Goal: Use online tool/utility: Utilize a website feature to perform a specific function

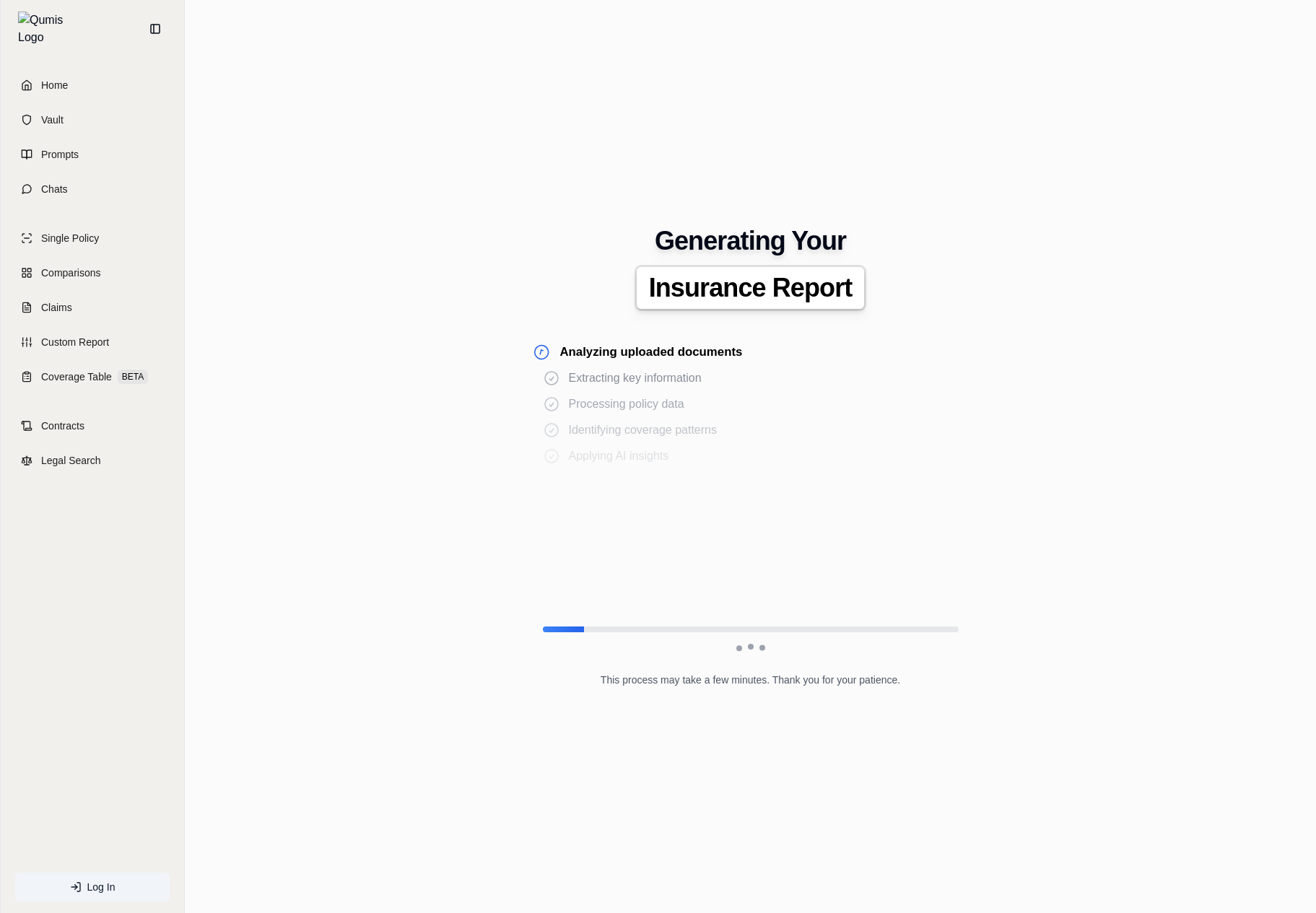
click at [405, 501] on div "Generating Your Insurance Report Analyzing uploaded documents Extracting key in…" at bounding box center [750, 457] width 1108 height 507
click at [644, 412] on div "Analyzing uploaded documents Extracting key information Processing policy data …" at bounding box center [751, 473] width 416 height 260
click at [824, 365] on div "Analyzing uploaded documents Extracting key information Processing policy data …" at bounding box center [751, 473] width 416 height 260
click at [671, 386] on span "Extracting key information" at bounding box center [636, 377] width 133 height 17
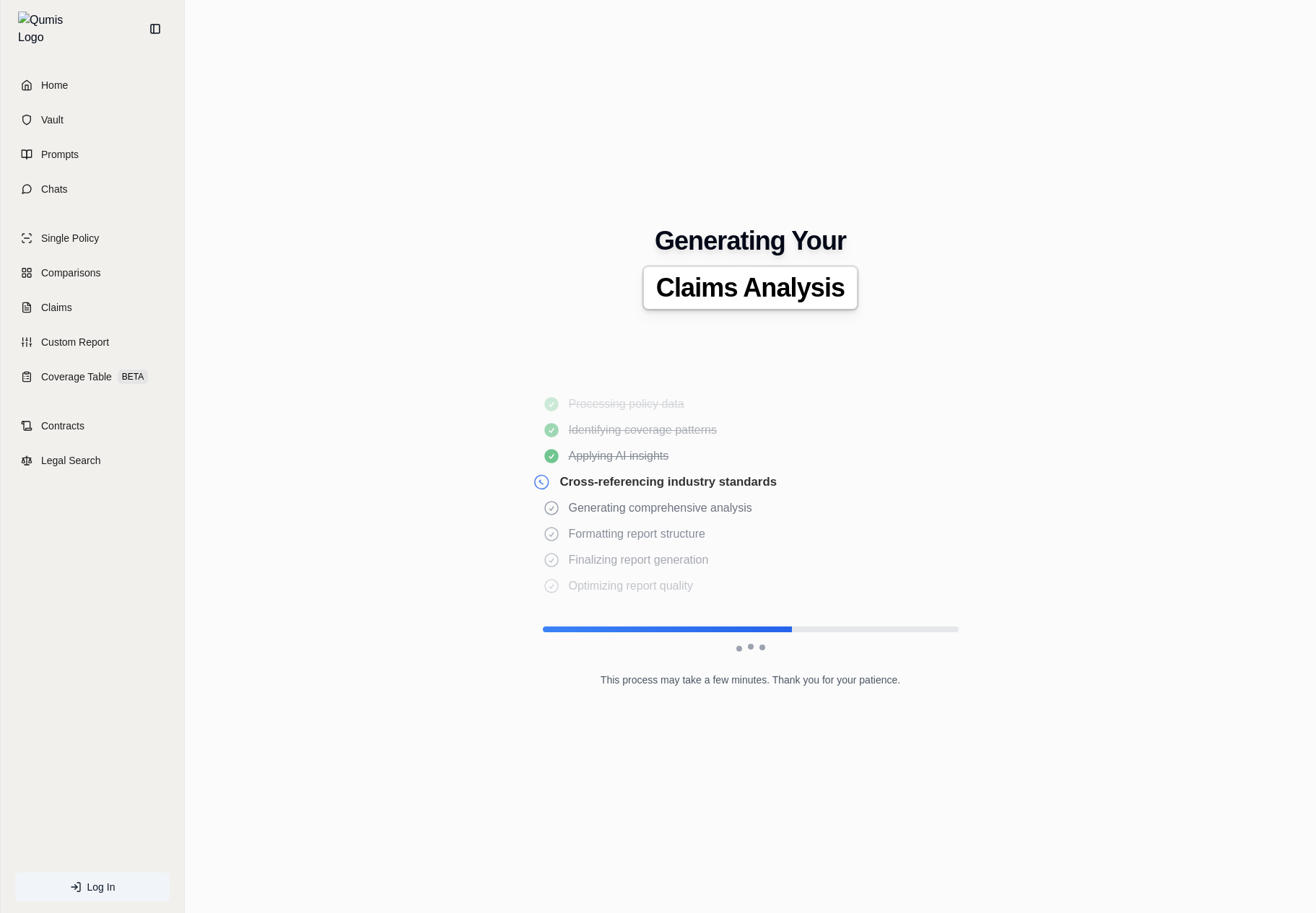
click at [1098, 446] on div "Generating Your Claims Analysis Analyzing uploaded documents Extracting key inf…" at bounding box center [750, 457] width 1108 height 507
click at [1011, 584] on div "Generating Your Claims Analysis Analyzing uploaded documents Extracting key inf…" at bounding box center [750, 457] width 1108 height 507
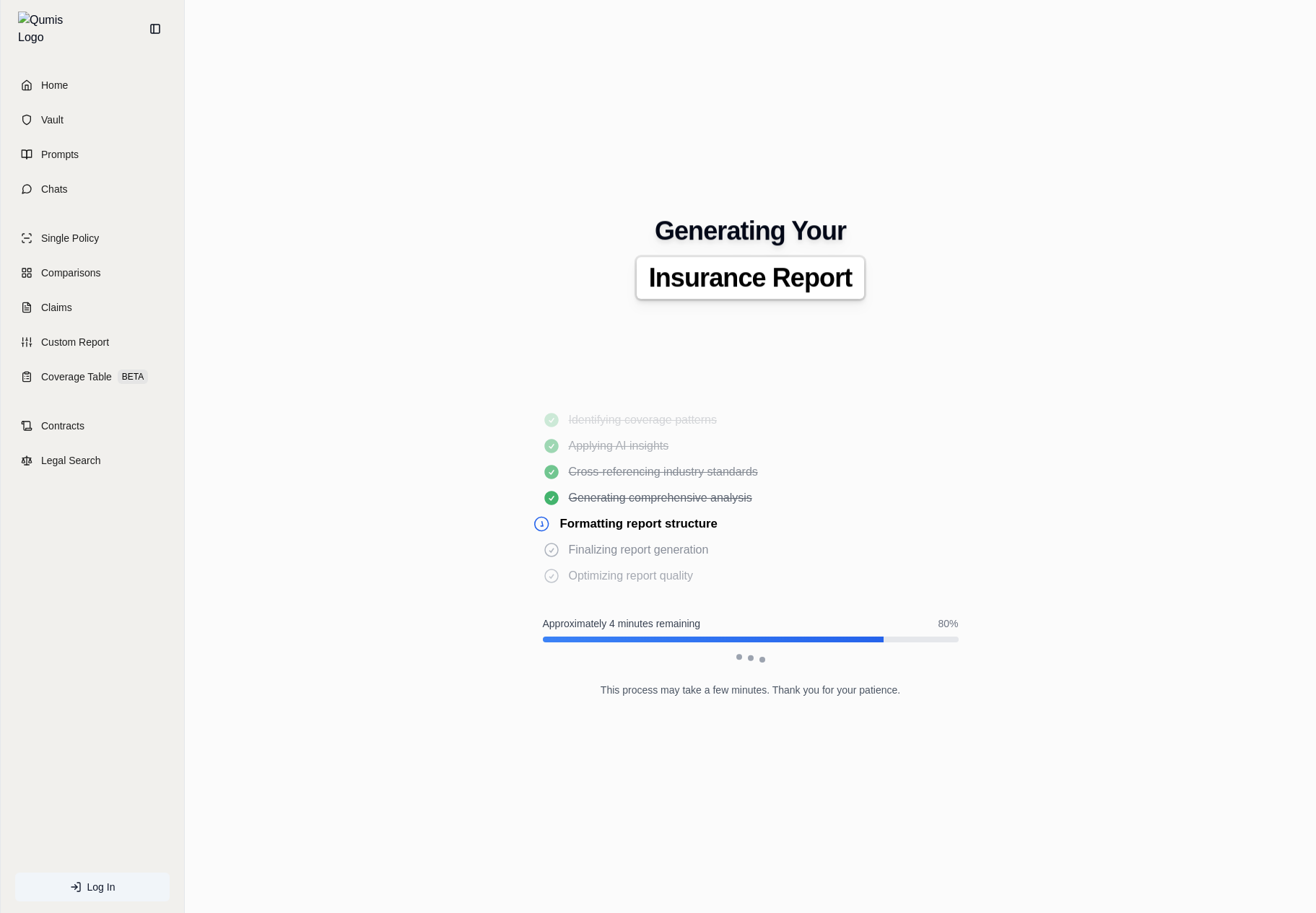
click at [1075, 611] on div "Generating Your Insurance Report Analyzing uploaded documents Extracting key in…" at bounding box center [750, 456] width 1108 height 527
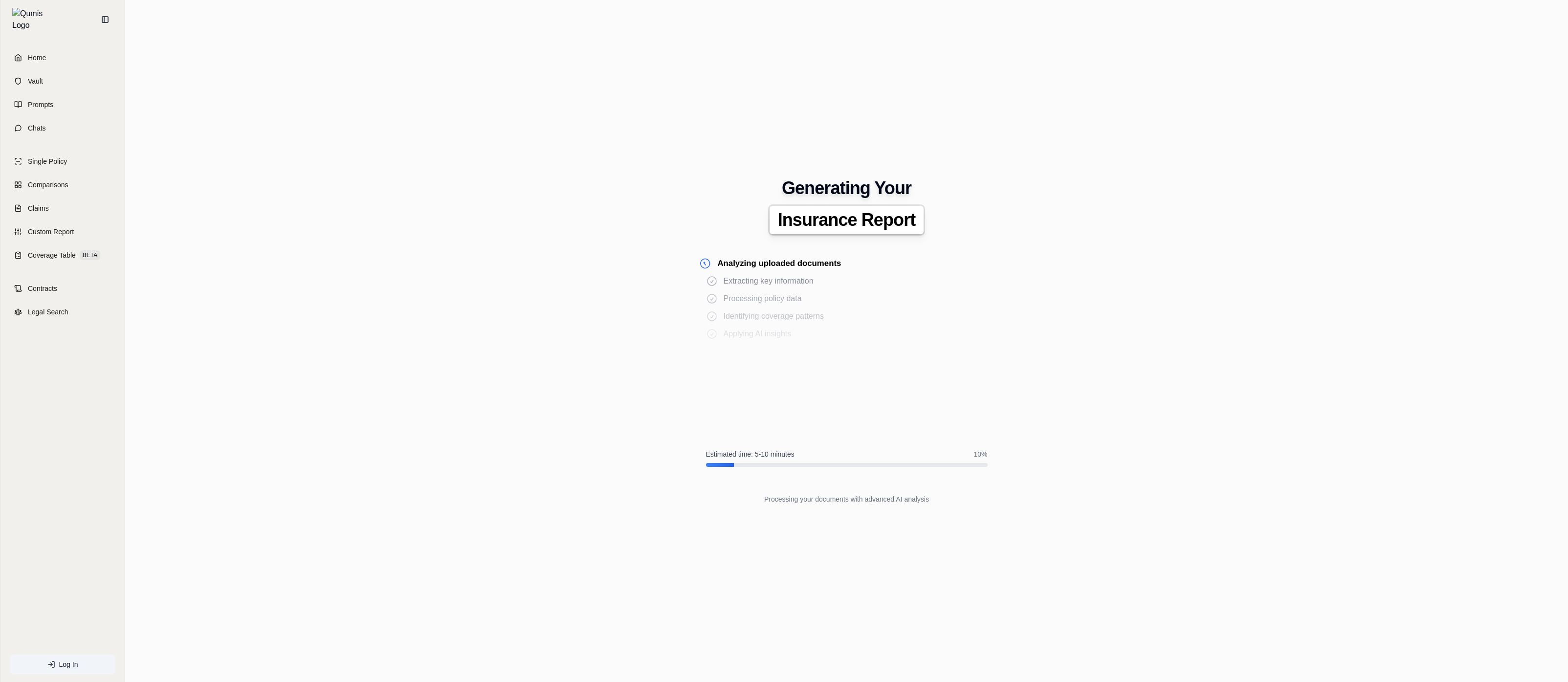
click at [1220, 285] on div "Generating Your Insurance Report Analyzing uploaded documents Extracting key in…" at bounding box center [846, 341] width 1427 height 357
click at [1253, 360] on div "Generating Your Insurance Report Analyzing uploaded documents Extracting key in…" at bounding box center [846, 341] width 1427 height 357
click at [1174, 540] on div "Generating Your Policy Analysis Analyzing uploaded documents Extracting key inf…" at bounding box center [846, 341] width 1427 height 511
click at [1143, 547] on div "Generating Your Insurance Report Analyzing uploaded documents Extracting key in…" at bounding box center [846, 341] width 1427 height 511
click at [1061, 534] on div "Generating Your Insurance Report Analyzing uploaded documents Extracting key in…" at bounding box center [846, 341] width 1427 height 511
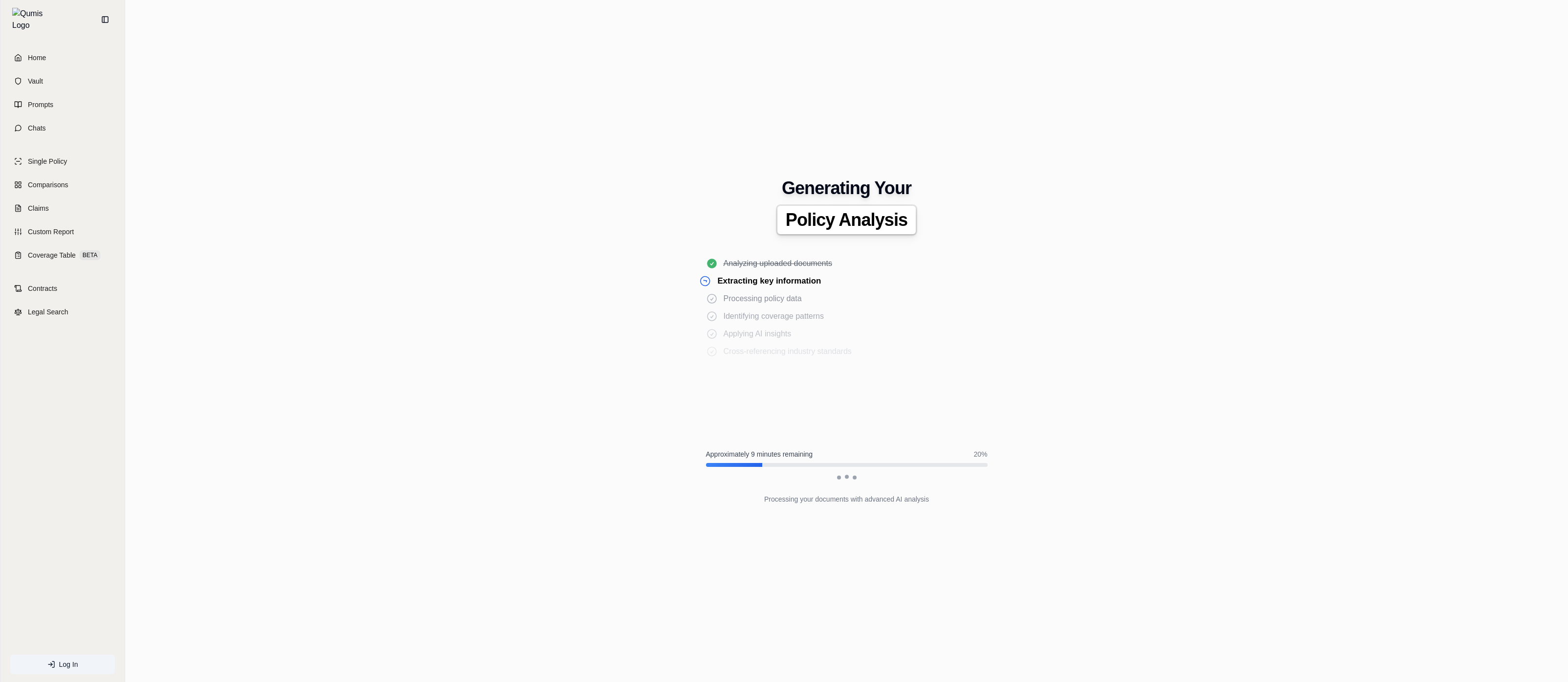
click at [1005, 284] on div "Generating Your Policy Analysis Analyzing uploaded documents Extracting key inf…" at bounding box center [846, 341] width 1427 height 357
click at [1004, 280] on div "Generating Your Policy Analysis Analyzing uploaded documents Extracting key inf…" at bounding box center [846, 341] width 1427 height 357
click at [1113, 278] on div "Generating Your Coverage Summary Analyzing uploaded documents Extracting key in…" at bounding box center [846, 341] width 1427 height 357
click at [1169, 488] on div "Generating Your Risk Assessment Analyzing uploaded documents Extracting key inf…" at bounding box center [846, 341] width 1427 height 357
click at [1174, 478] on div "Generating Your Risk Assessment Compliance Review Analyzing uploaded documents …" at bounding box center [846, 341] width 1427 height 357
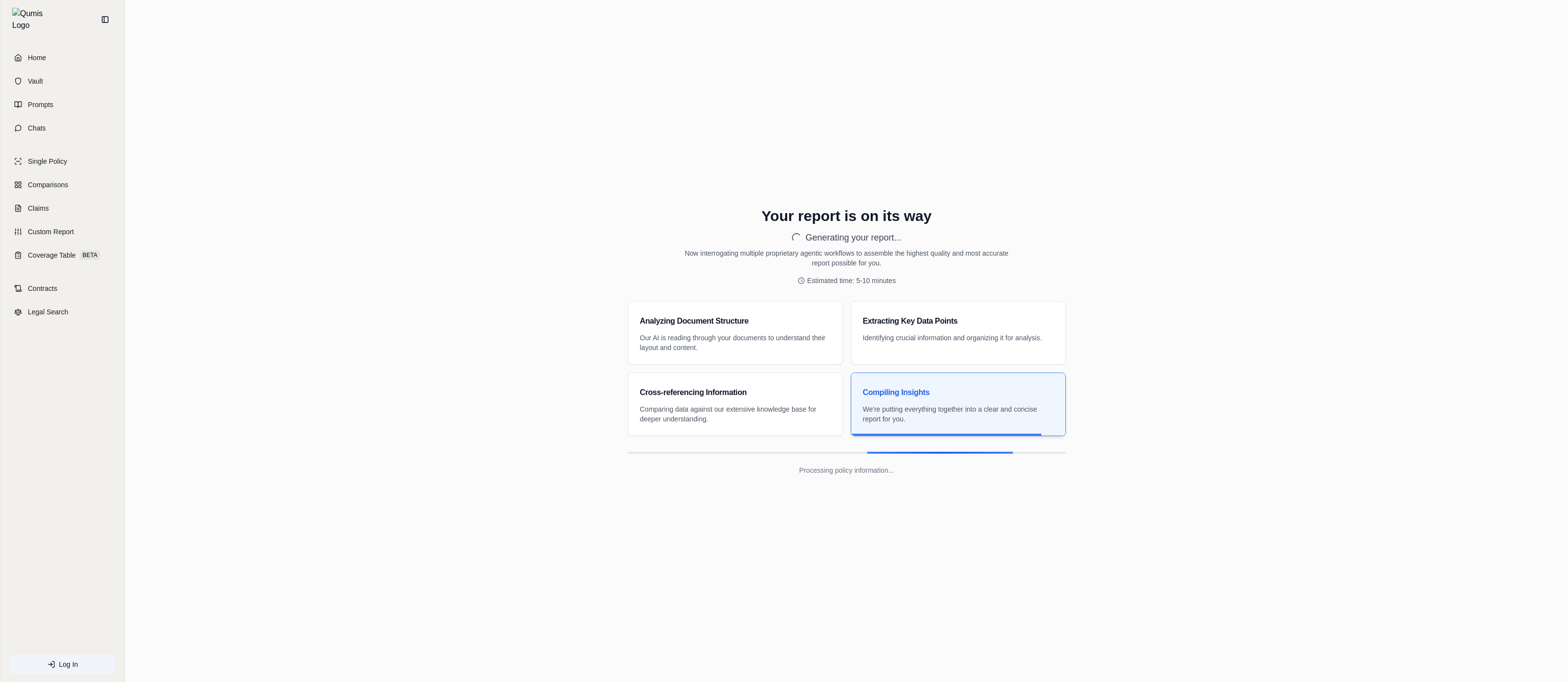
click at [640, 313] on h3 "Analyzing Document Structure" at bounding box center [735, 321] width 191 height 16
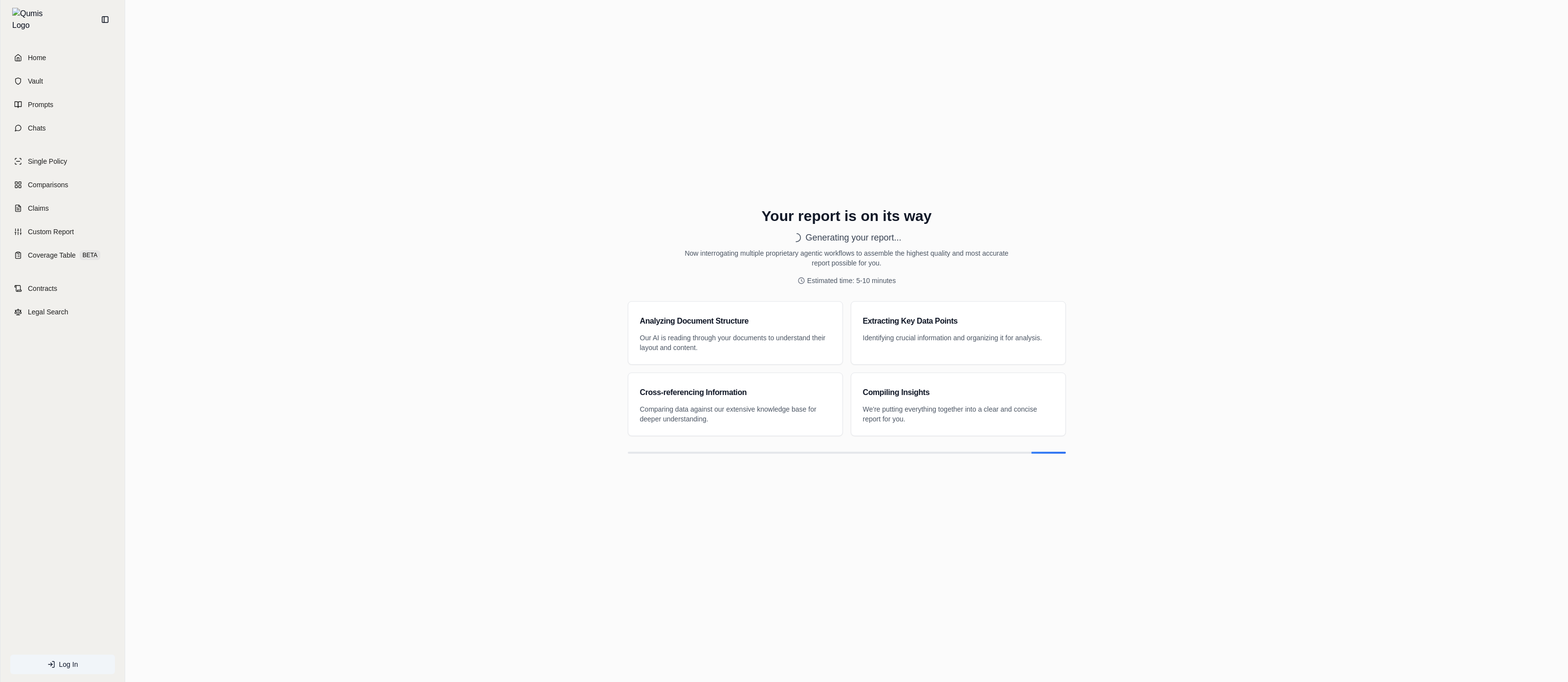
click at [1251, 392] on div "Your report is on its way Generating your report... Now interrogating multiple …" at bounding box center [846, 341] width 1427 height 299
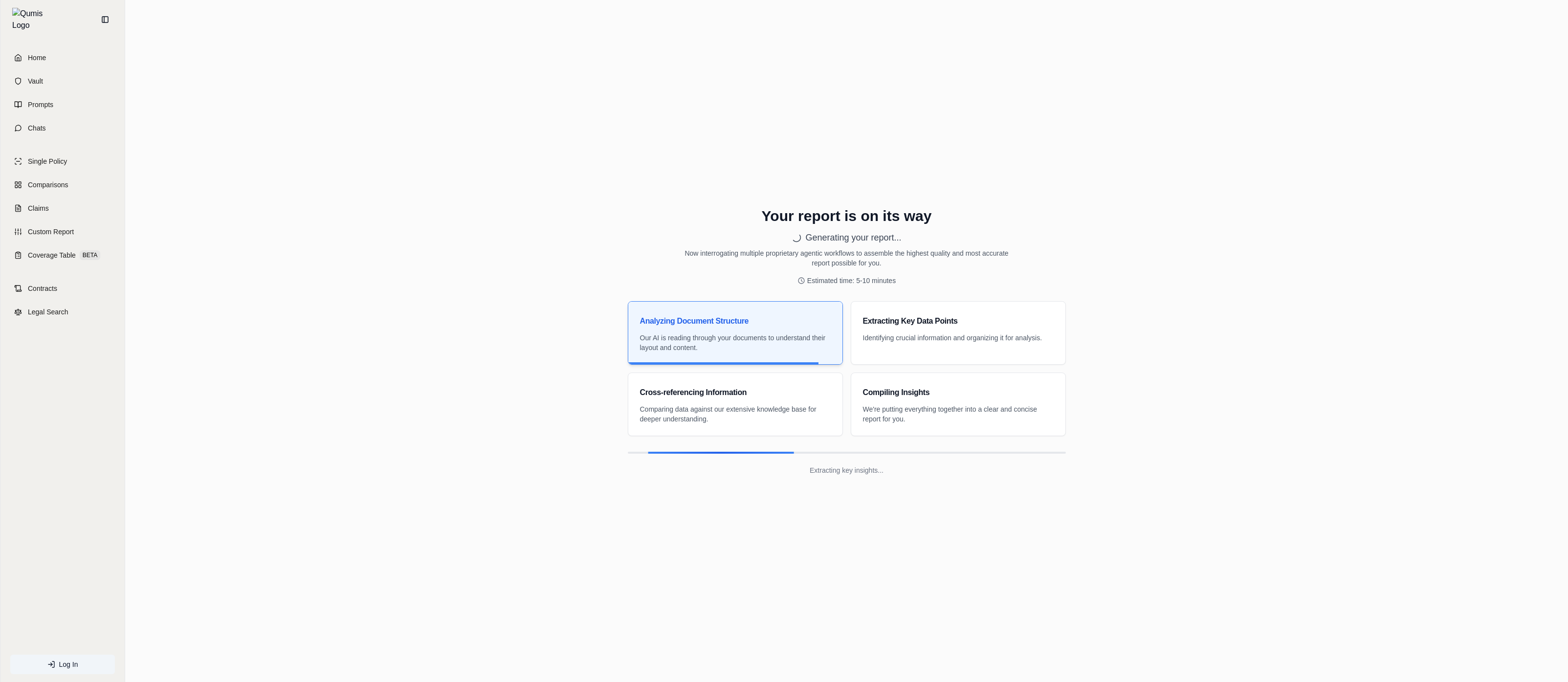
click at [1211, 407] on div "Your report is on its way Generating your report... Now interrogating multiple …" at bounding box center [846, 341] width 1427 height 299
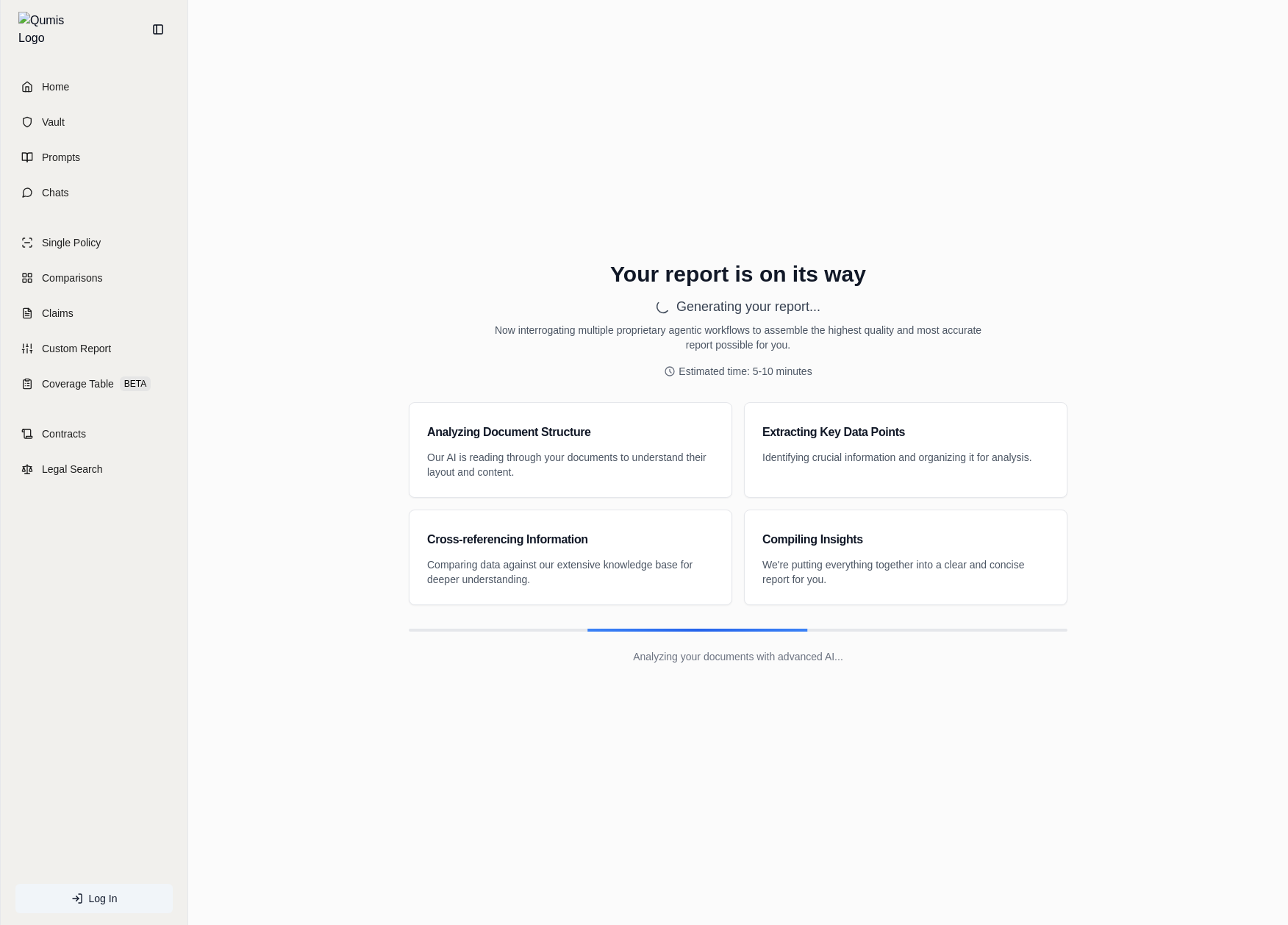
click at [917, 321] on div "Your report is on its way Generating your report... Now interrogating multiple …" at bounding box center [739, 320] width 494 height 118
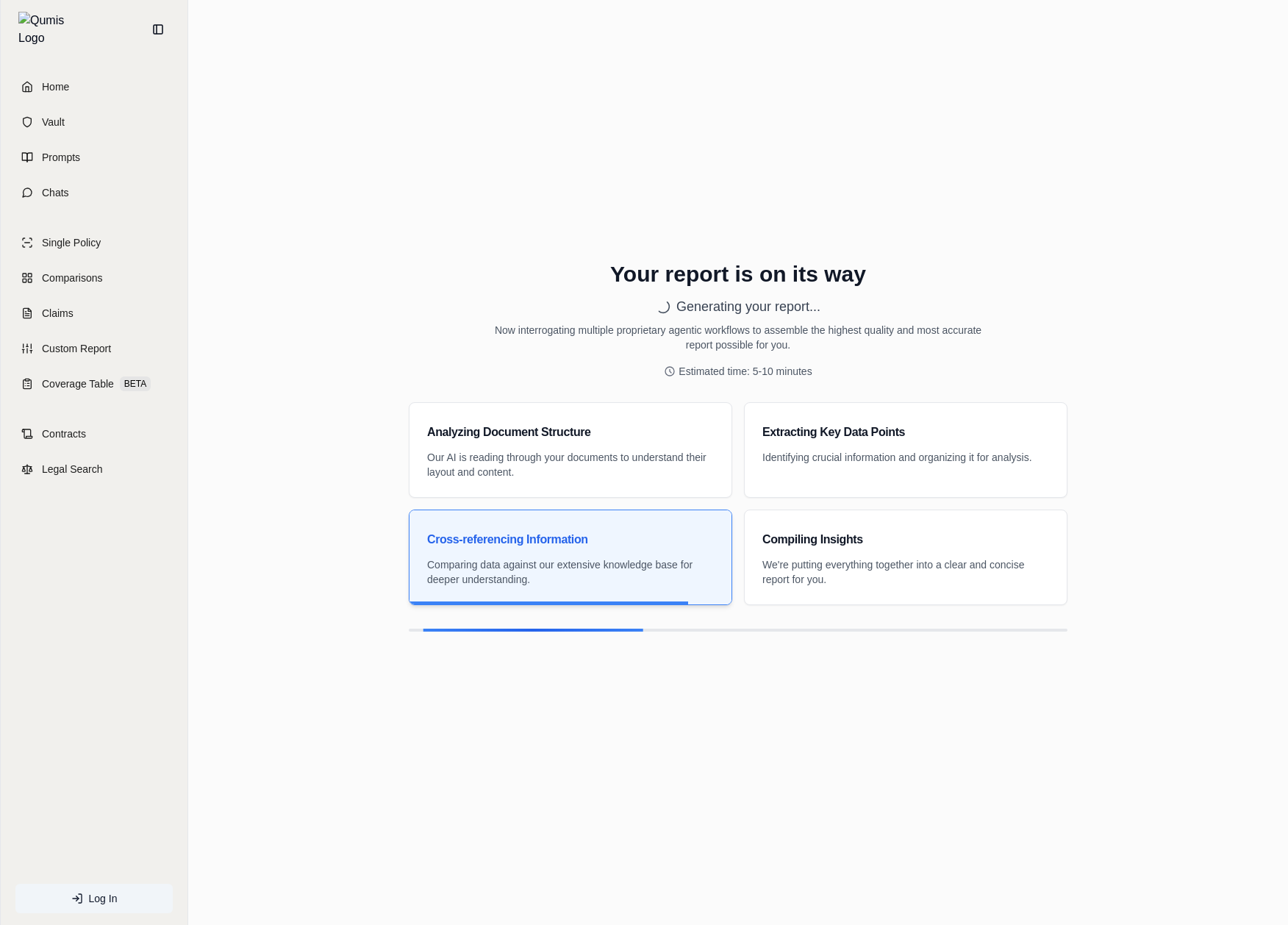
click at [379, 745] on div "Your report is on its way Generating your report... Now interrogating multiple …" at bounding box center [738, 462] width 1077 height 694
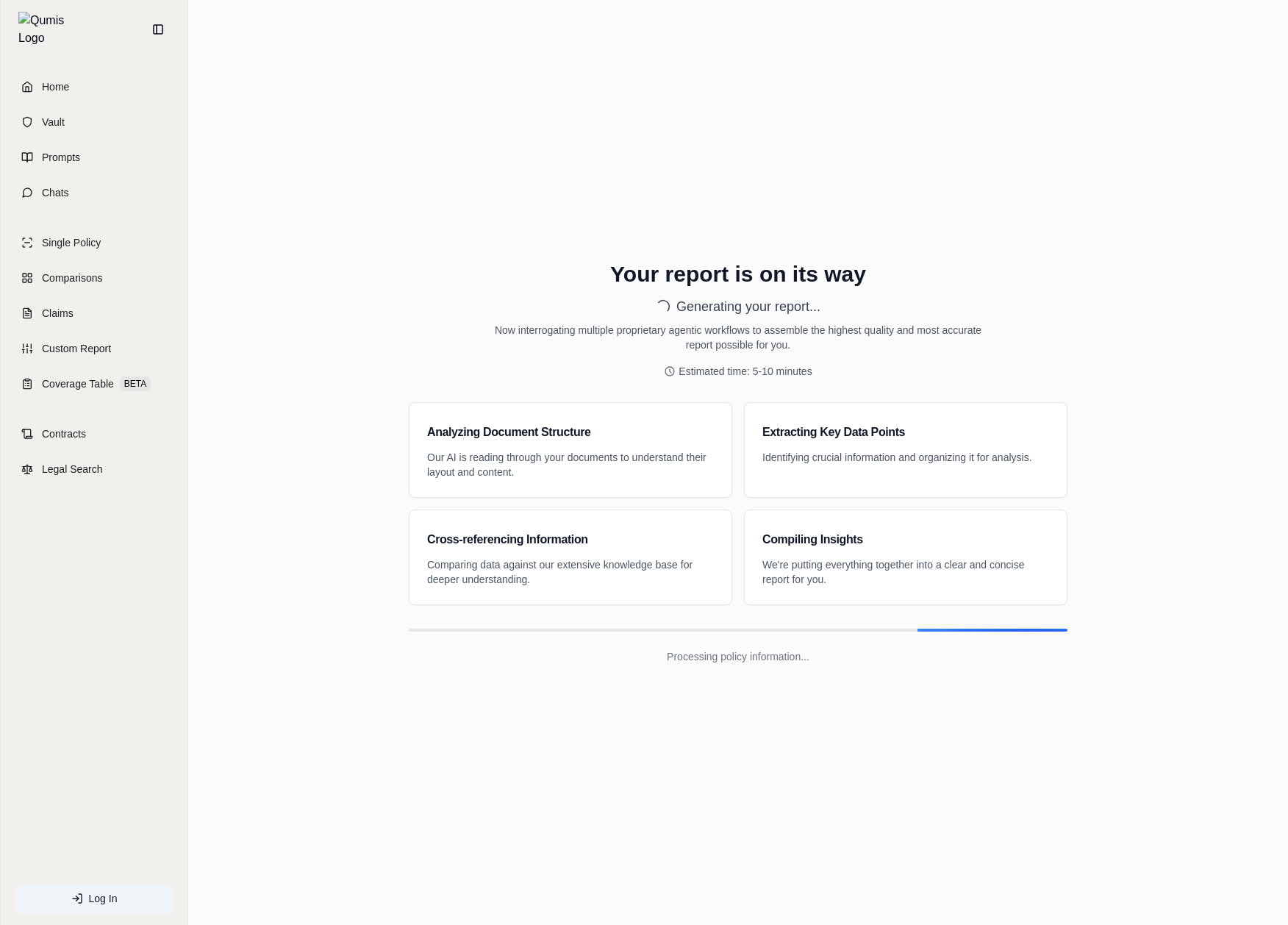
click at [680, 270] on h1 "Your report is on its way" at bounding box center [739, 274] width 494 height 27
click at [1045, 350] on div "Your report is on its way Generating your report... Now interrogating multiple …" at bounding box center [738, 462] width 1077 height 451
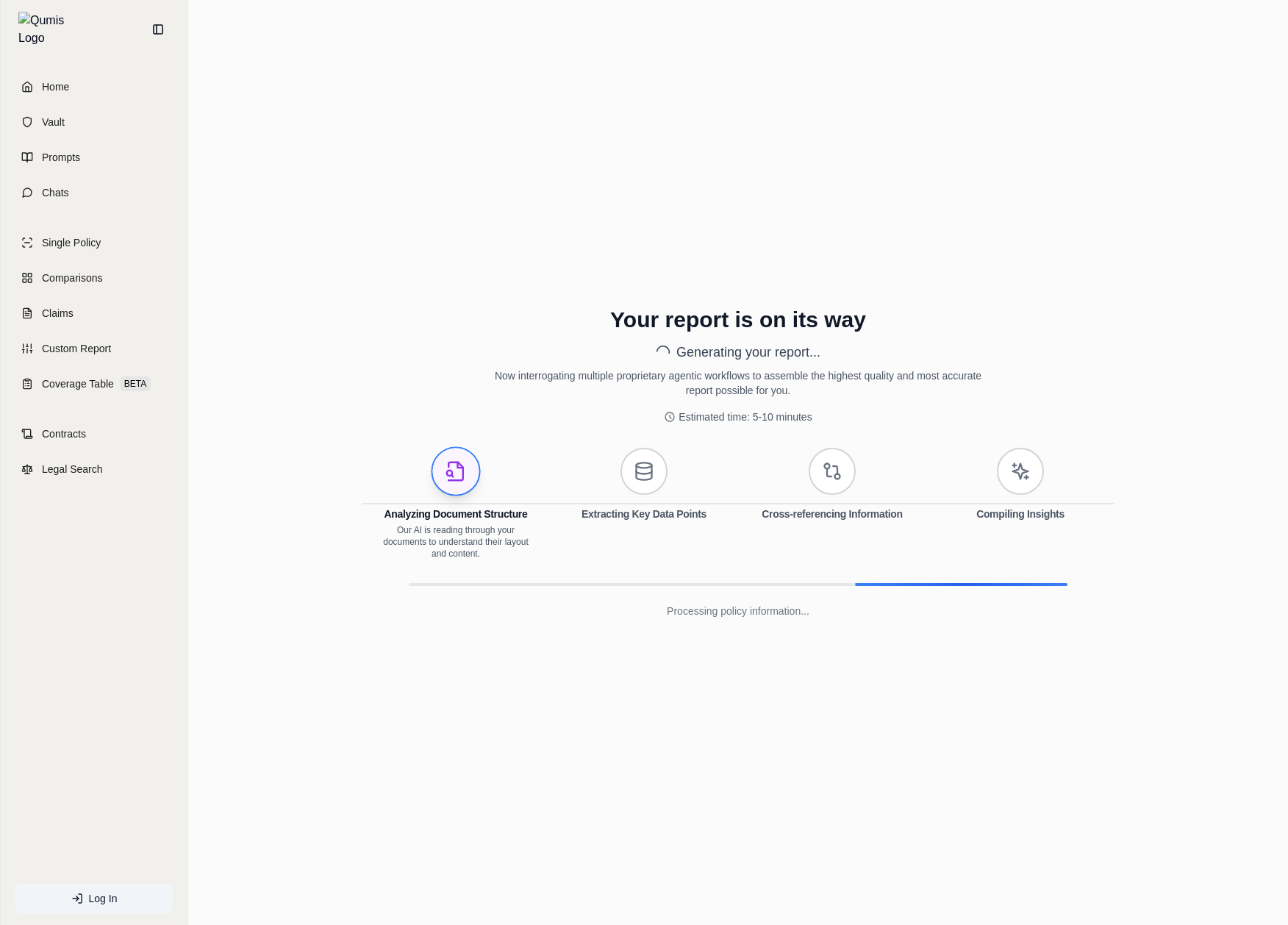
click at [743, 769] on div "Your report is on its way Generating your report... Now interrogating multiple …" at bounding box center [738, 462] width 1077 height 694
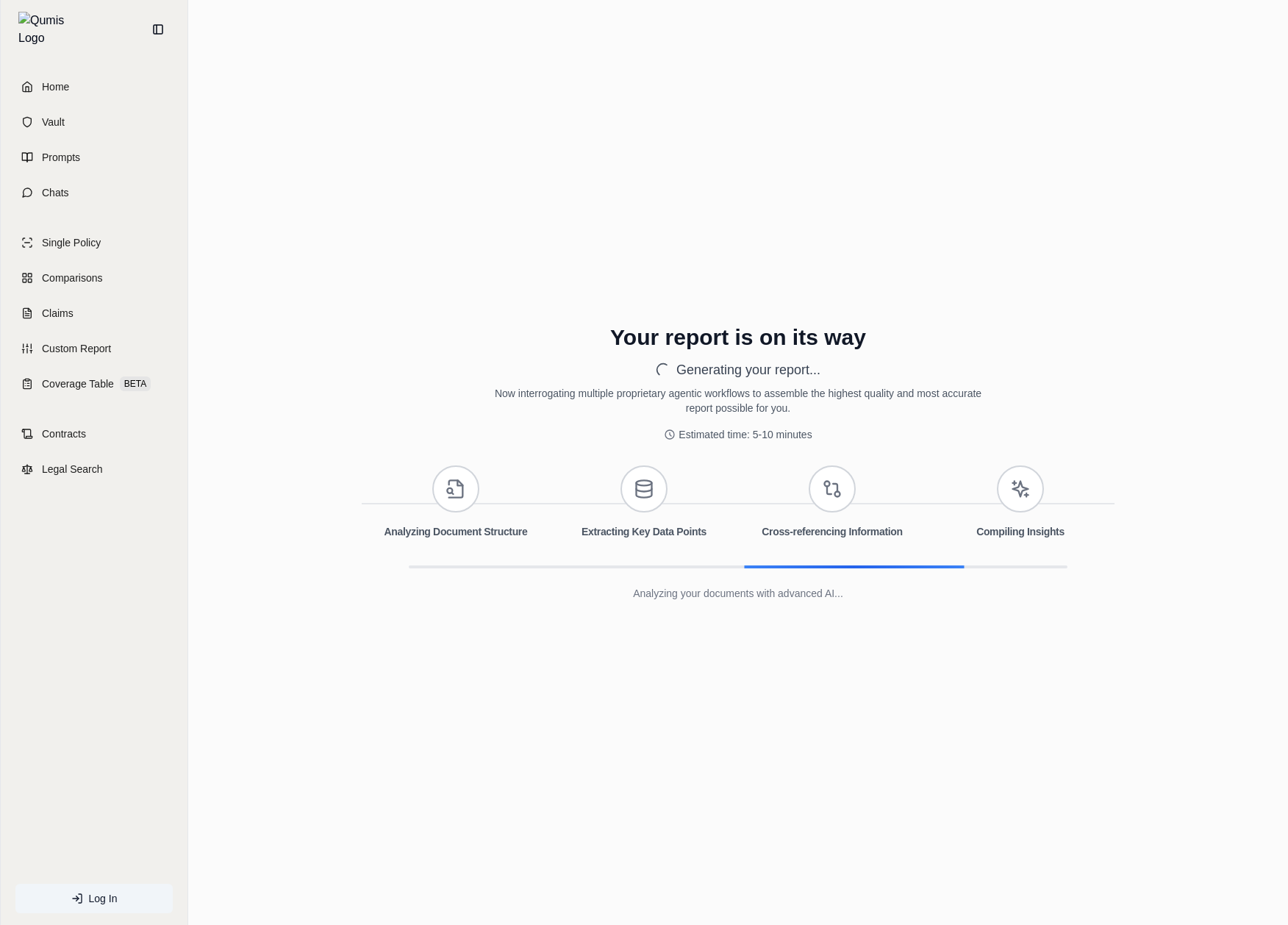
click at [1164, 394] on div "Your report is on its way Generating your report... Now interrogating multiple …" at bounding box center [738, 462] width 1077 height 323
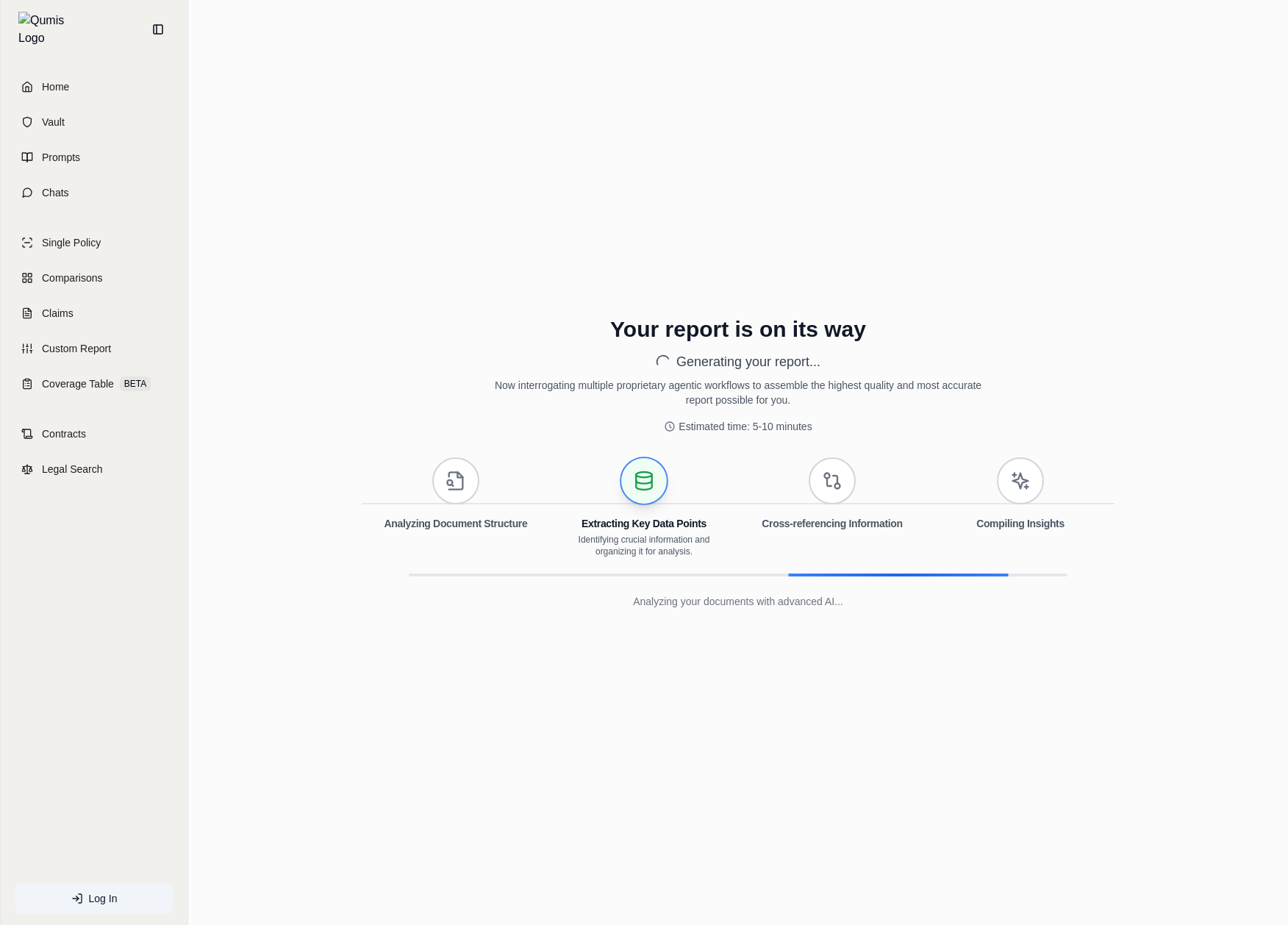
click at [417, 367] on div "Your report is on its way Generating your report... Now interrogating multiple …" at bounding box center [738, 462] width 1077 height 339
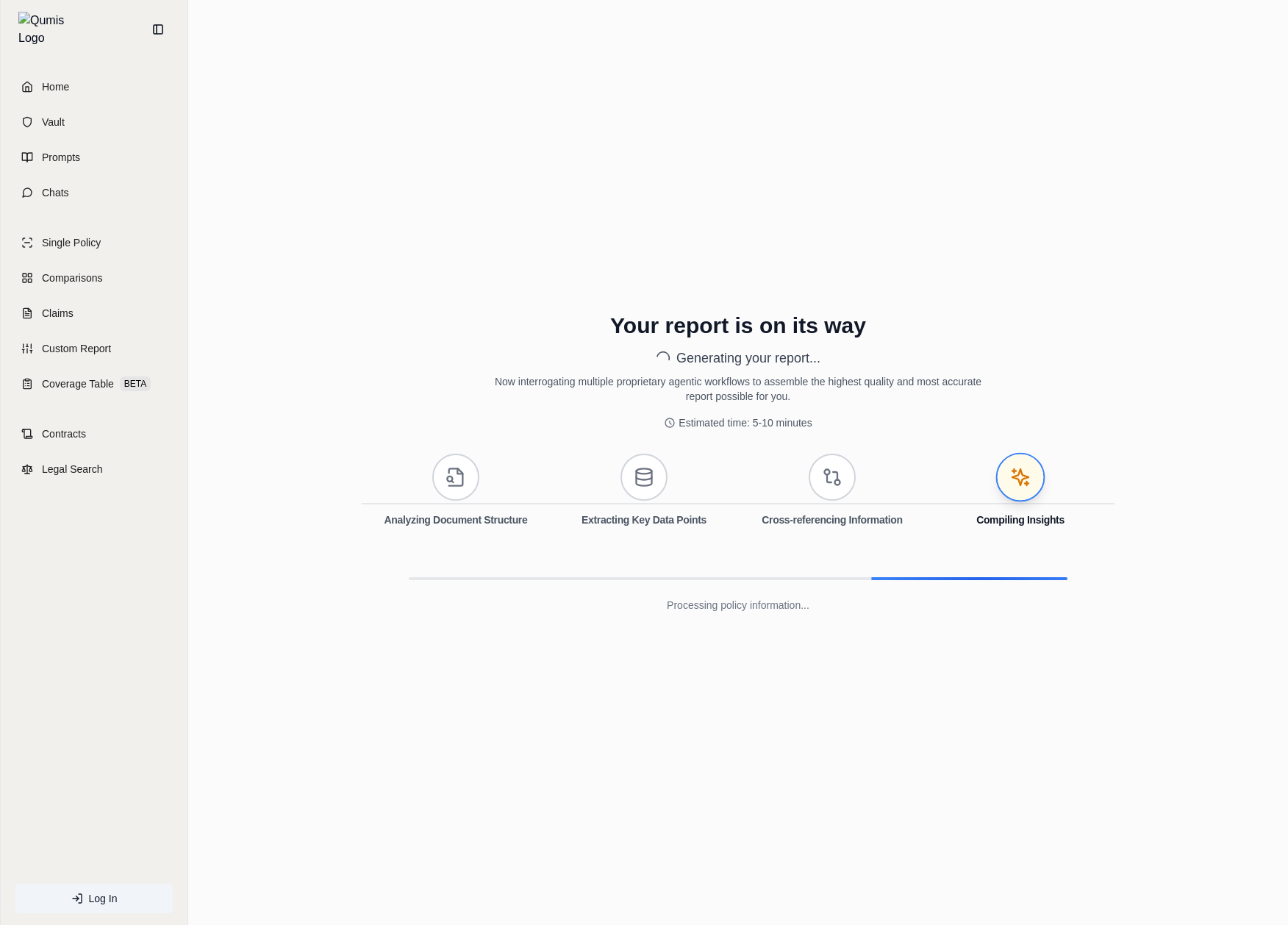
click at [410, 110] on main "Your report is on its way Generating your report... Now interrogating multiple …" at bounding box center [739, 462] width 1100 height 925
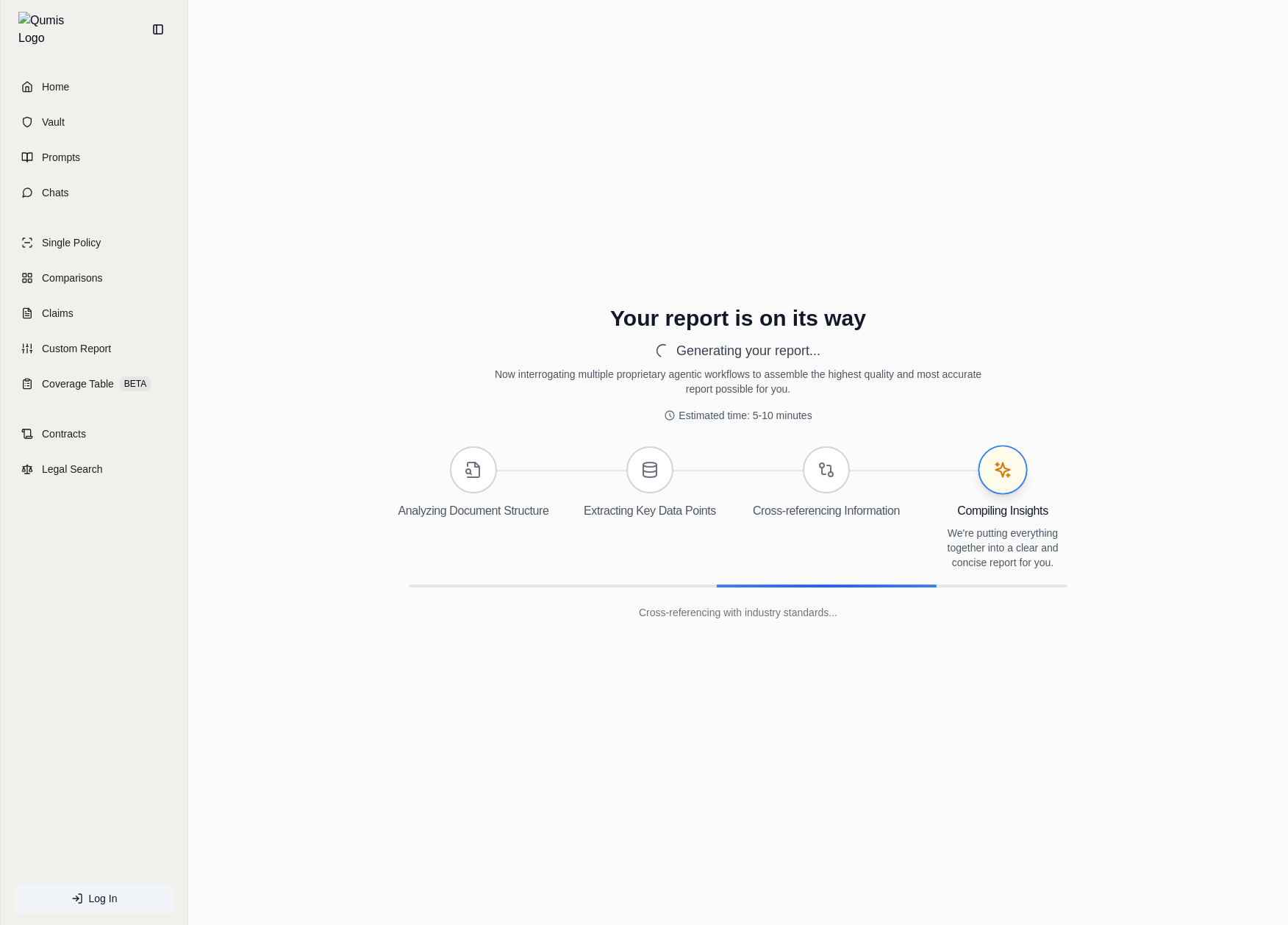
click at [1149, 643] on div "Your report is on its way Generating your report... Now interrogating multiple …" at bounding box center [738, 462] width 1077 height 362
click at [970, 764] on div "Your report is on its way Generating your report... Now interrogating multiple …" at bounding box center [738, 462] width 1077 height 694
click at [822, 731] on div "Your report is on its way Generating your report... Now interrogating multiple …" at bounding box center [738, 462] width 1077 height 694
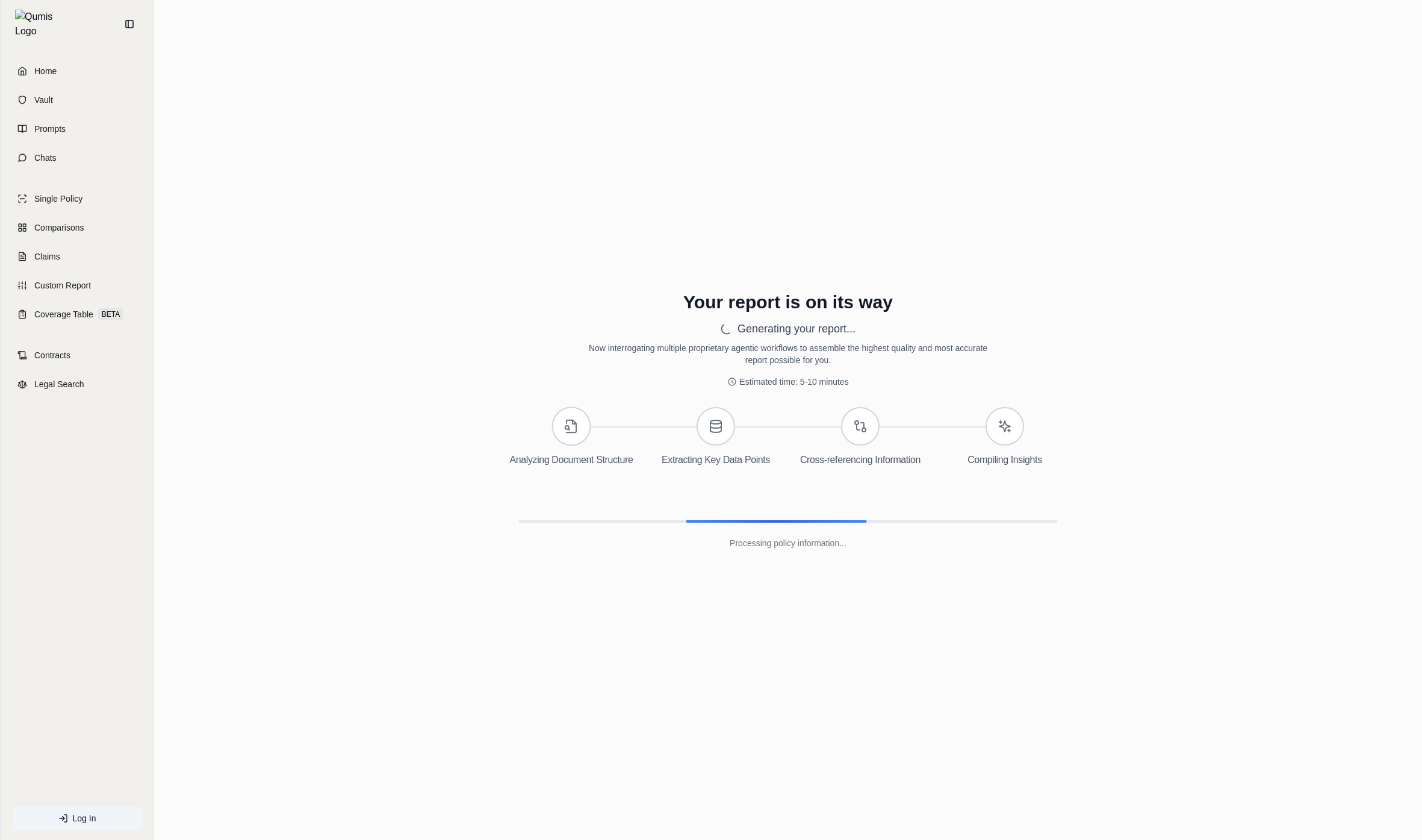
click at [1217, 215] on div "Your report is on its way Generating your report... Now interrogating multiple …" at bounding box center [788, 420] width 1249 height 629
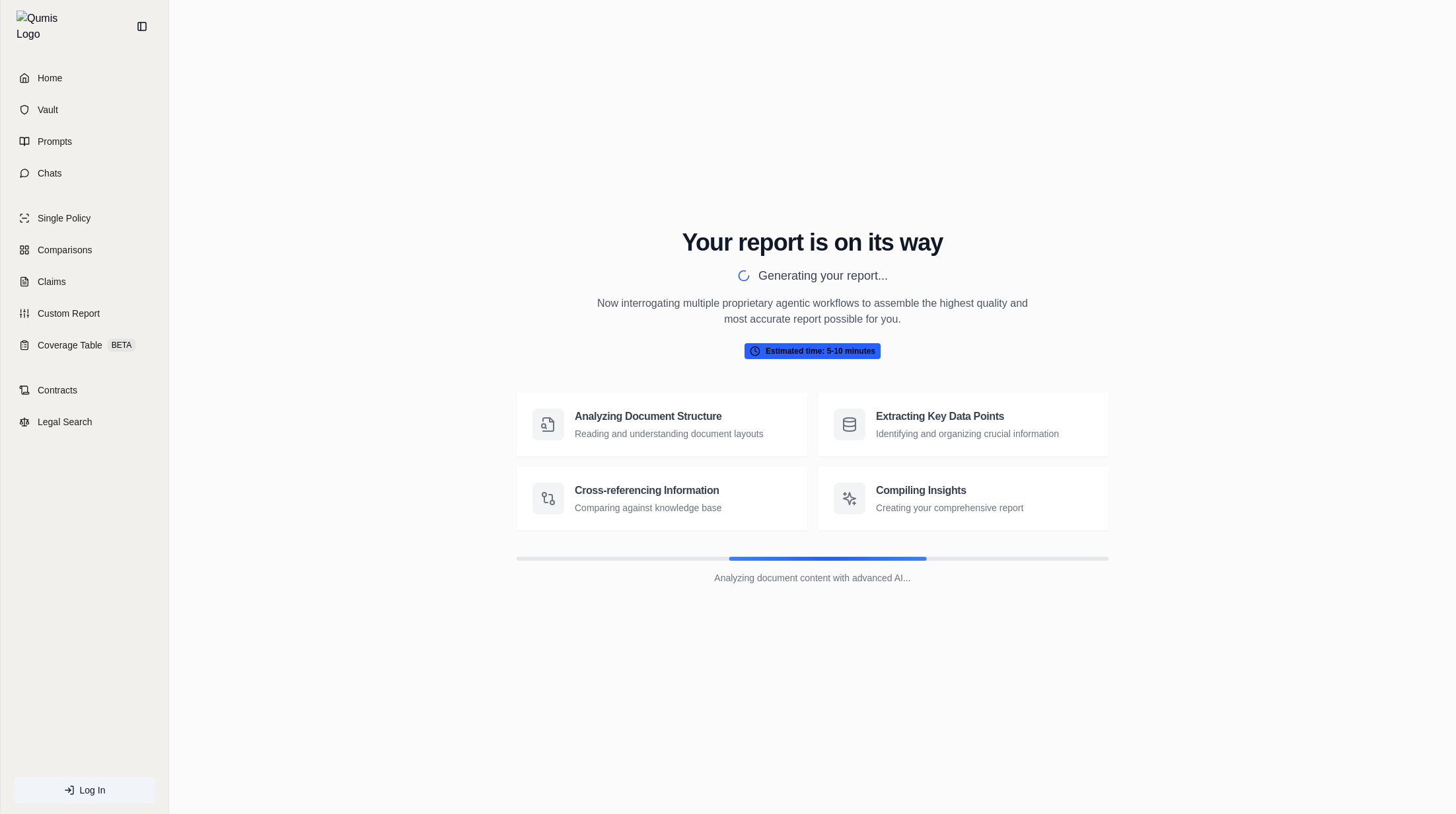
click at [921, 673] on div "Your report is on its way Generating your report... Now interrogating multiple …" at bounding box center [812, 407] width 1266 height 610
